Goal: Transaction & Acquisition: Purchase product/service

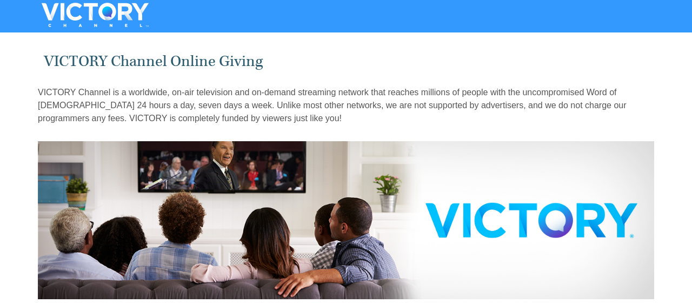
drag, startPoint x: 0, startPoint y: 0, endPoint x: 668, endPoint y: 51, distance: 669.8
click at [112, 213] on img at bounding box center [346, 220] width 616 height 158
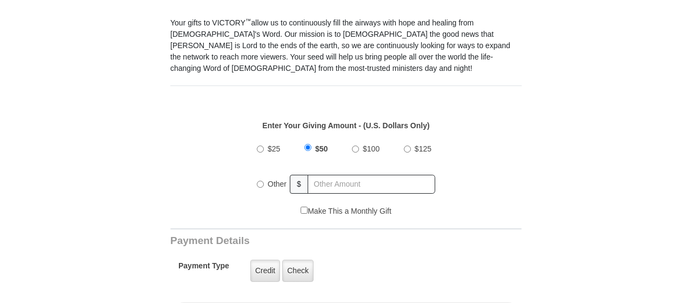
scroll to position [321, 0]
click at [201, 180] on div "$25 $50 $100 $125 Other $" at bounding box center [346, 171] width 340 height 70
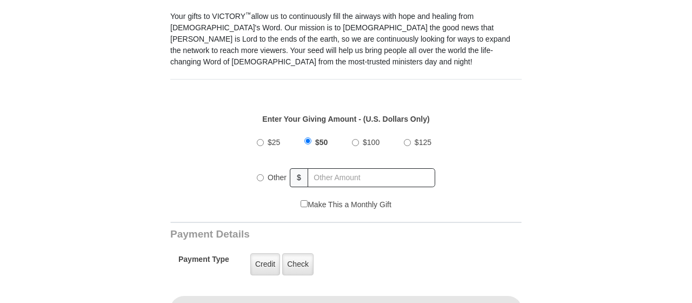
scroll to position [331, 0]
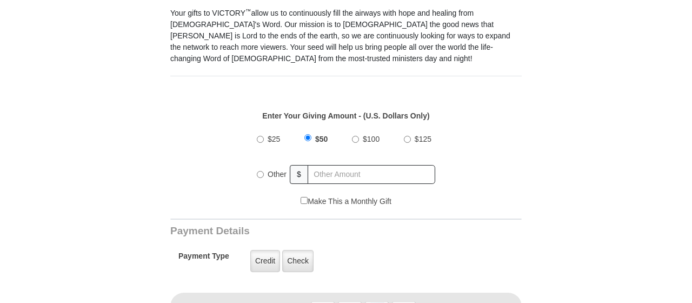
click at [249, 155] on div "$25 $50 $100 $125 Other $" at bounding box center [346, 160] width 340 height 70
click at [256, 161] on div "$25 $50 $100 $125 Other $" at bounding box center [345, 160] width 189 height 70
click at [260, 171] on input "Other" at bounding box center [260, 174] width 7 height 7
radio input "true"
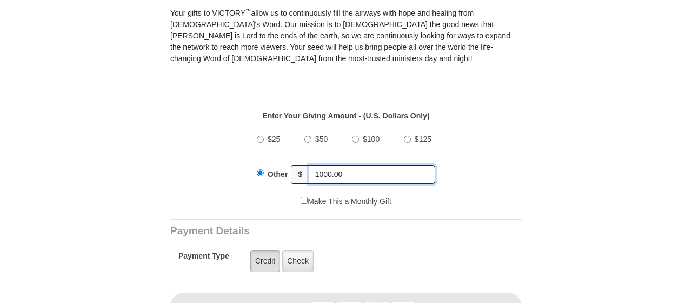
type input "1000.00"
click at [268, 250] on label "Credit" at bounding box center [265, 261] width 30 height 22
click at [0, 0] on input "Credit" at bounding box center [0, 0] width 0 height 0
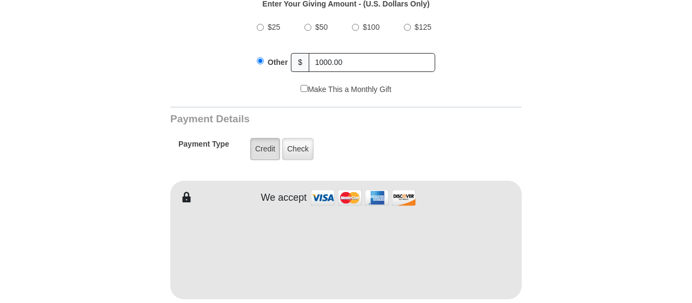
scroll to position [451, 0]
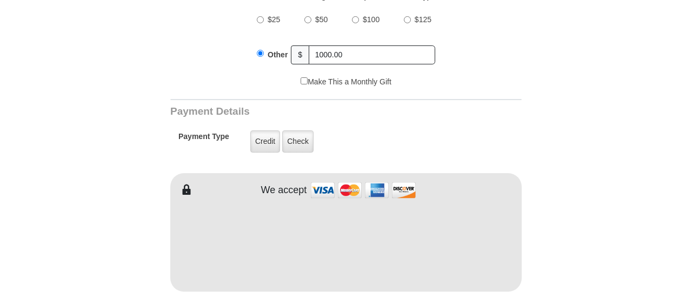
click at [614, 233] on form "VICTORY Channel Online Giving VICTORY Channel is a worldwide, on-air television…" at bounding box center [346, 231] width 616 height 1293
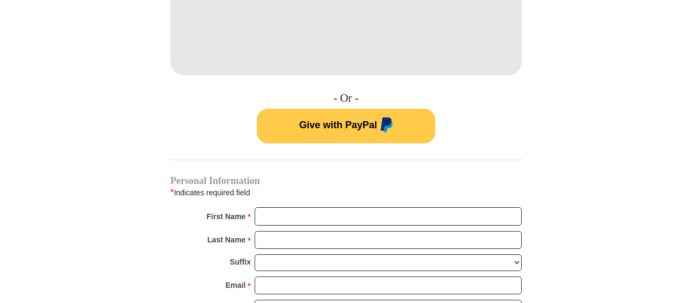
scroll to position [682, 0]
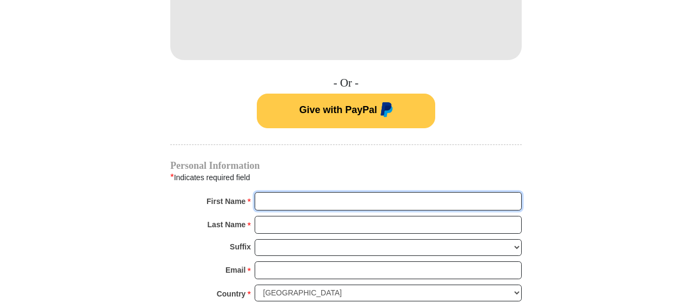
click at [275, 192] on input "First Name *" at bounding box center [388, 201] width 267 height 18
type input "[PERSON_NAME]"
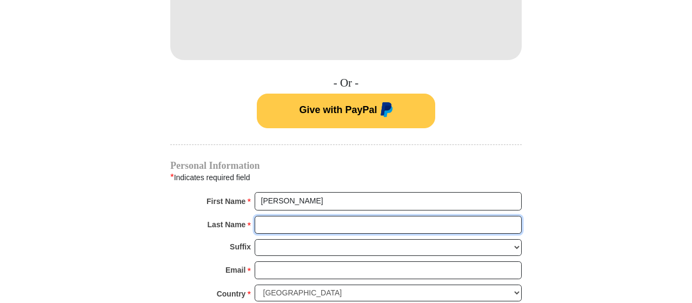
type input "[PERSON_NAME]"
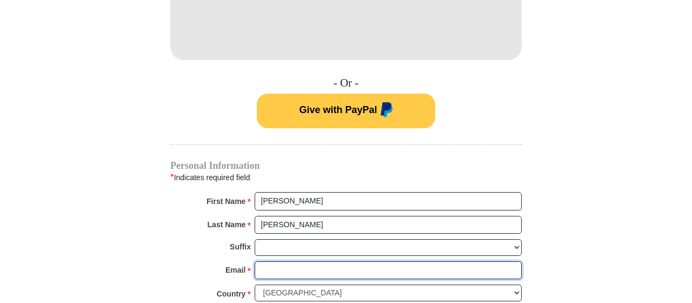
type input "[EMAIL_ADDRESS][DOMAIN_NAME]"
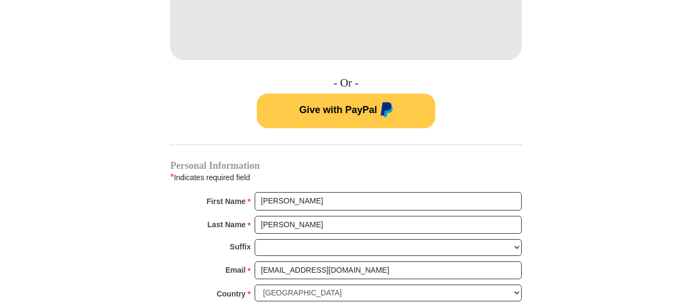
type input "[STREET_ADDRESS]"
type input "[PERSON_NAME]"
select select "WY"
type input "82801-8456"
type input "5628220055"
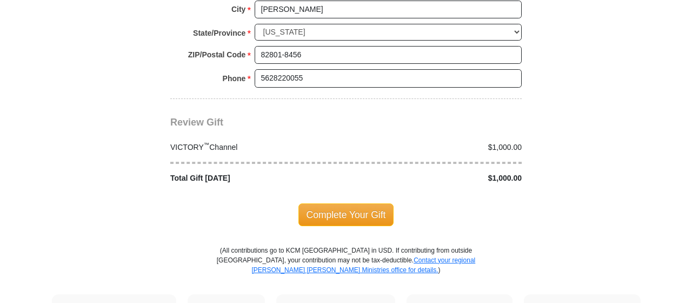
scroll to position [1038, 0]
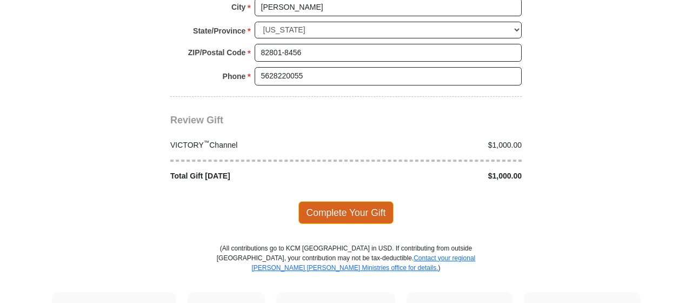
click at [341, 201] on span "Complete Your Gift" at bounding box center [346, 212] width 96 height 23
